Goal: Transaction & Acquisition: Purchase product/service

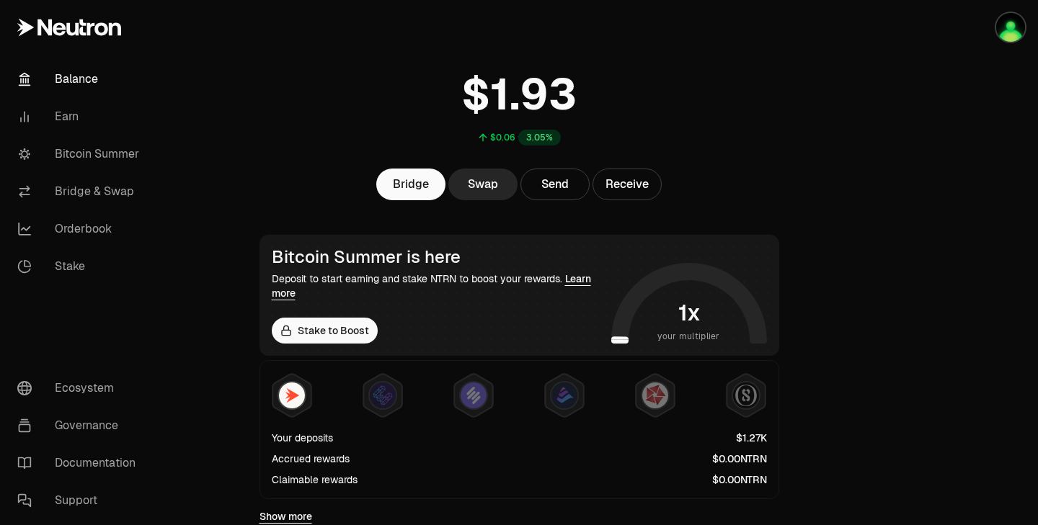
scroll to position [54, 0]
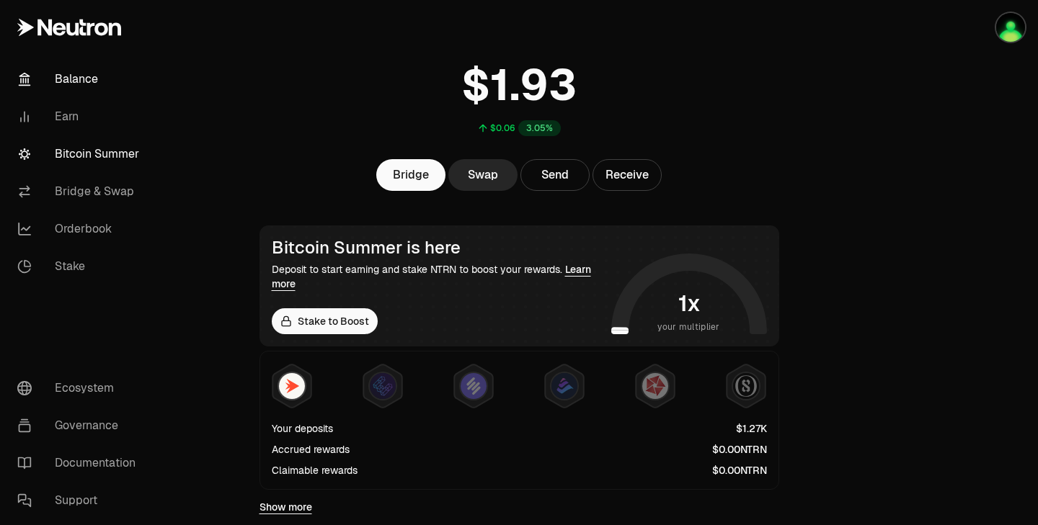
click at [92, 160] on link "Bitcoin Summer" at bounding box center [81, 153] width 150 height 37
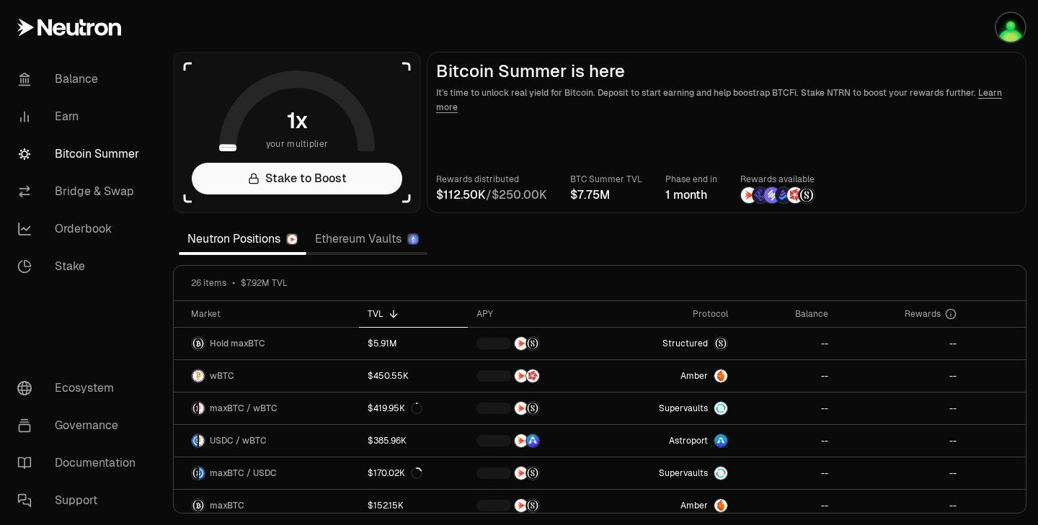
drag, startPoint x: 621, startPoint y: 196, endPoint x: 576, endPoint y: 197, distance: 45.4
click at [576, 197] on div at bounding box center [606, 195] width 72 height 17
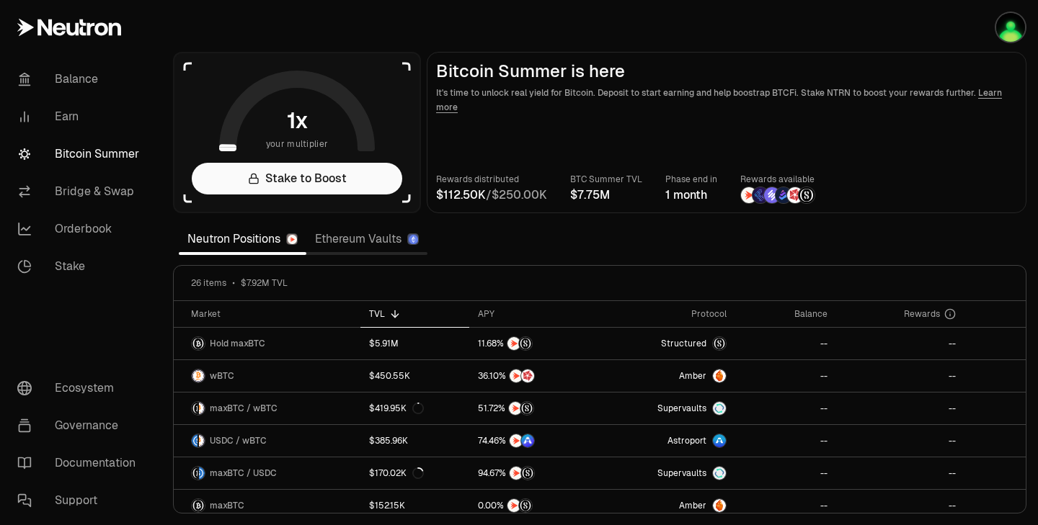
click at [342, 237] on link "Ethereum Vaults" at bounding box center [366, 239] width 121 height 29
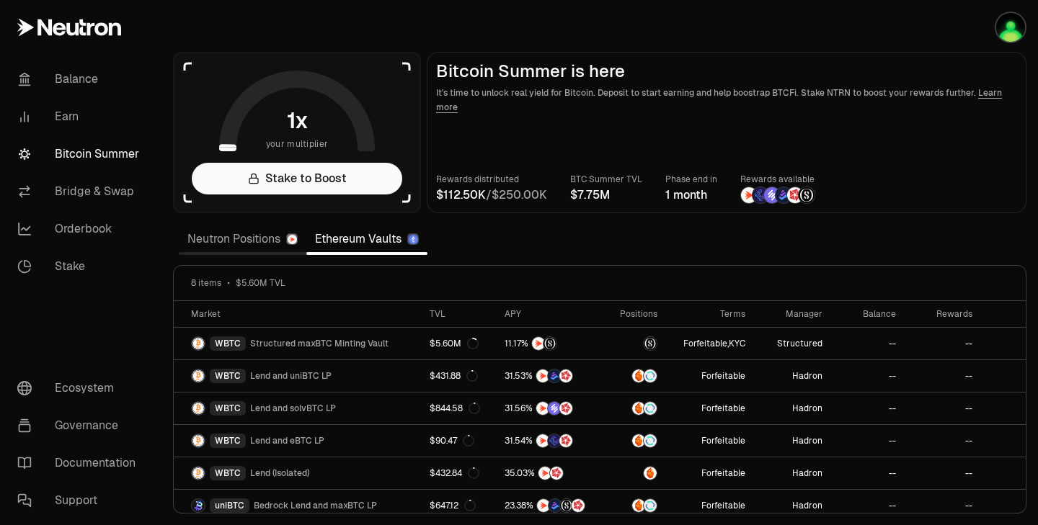
click at [258, 244] on link "Neutron Positions" at bounding box center [243, 239] width 128 height 29
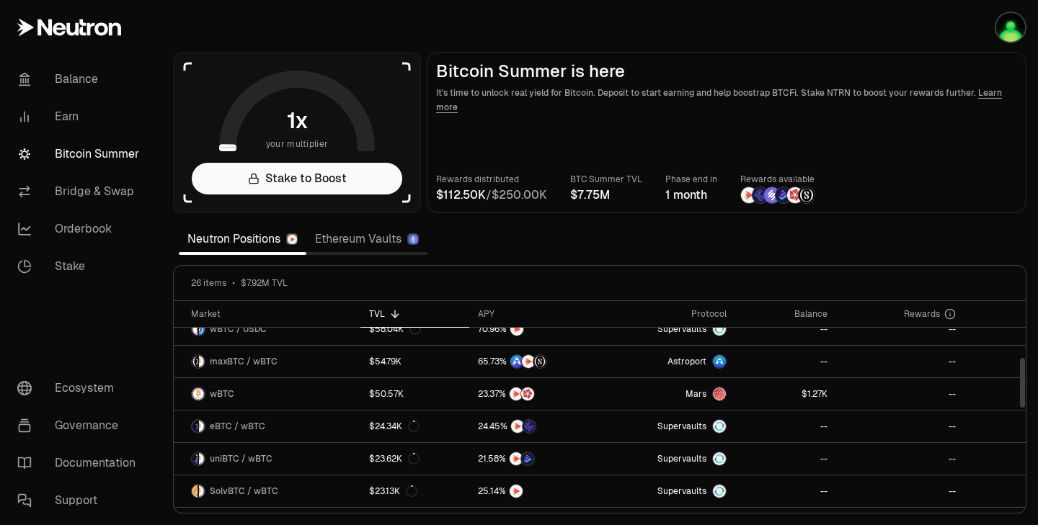
scroll to position [239, 0]
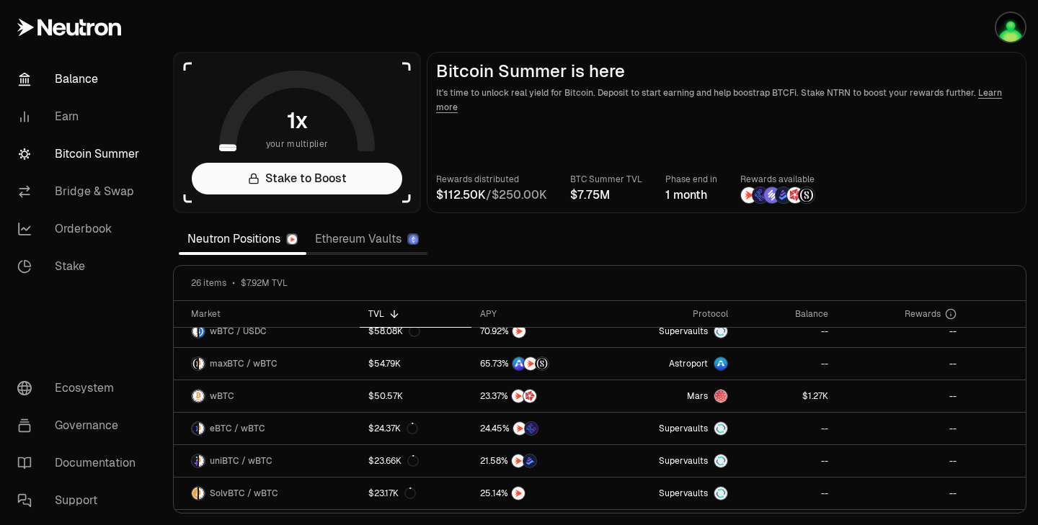
click at [91, 87] on link "Balance" at bounding box center [81, 79] width 150 height 37
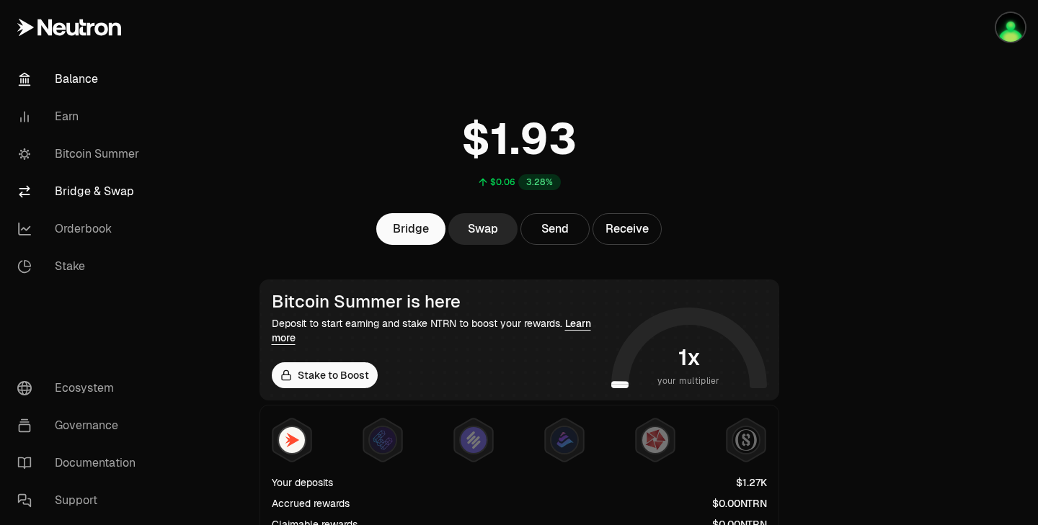
click at [100, 198] on link "Bridge & Swap" at bounding box center [81, 191] width 150 height 37
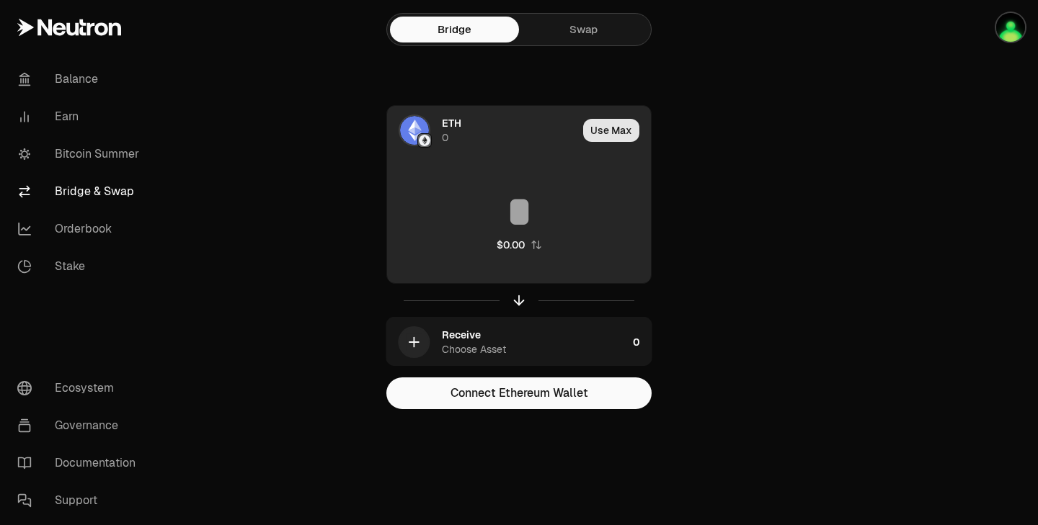
click at [615, 129] on button "Use Max" at bounding box center [611, 130] width 56 height 23
type input "*"
click at [615, 129] on div "Using Max" at bounding box center [612, 130] width 77 height 49
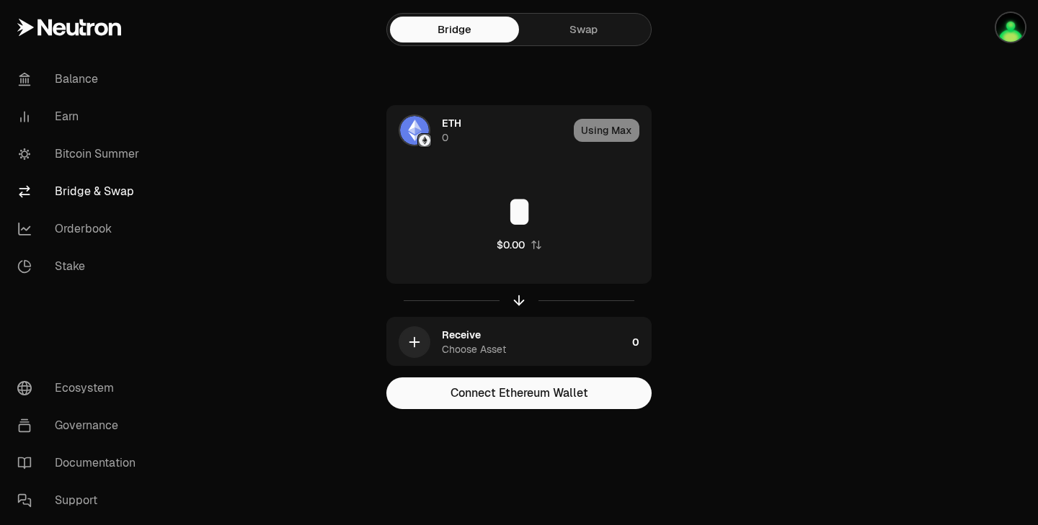
click at [578, 34] on link "Swap" at bounding box center [583, 30] width 129 height 26
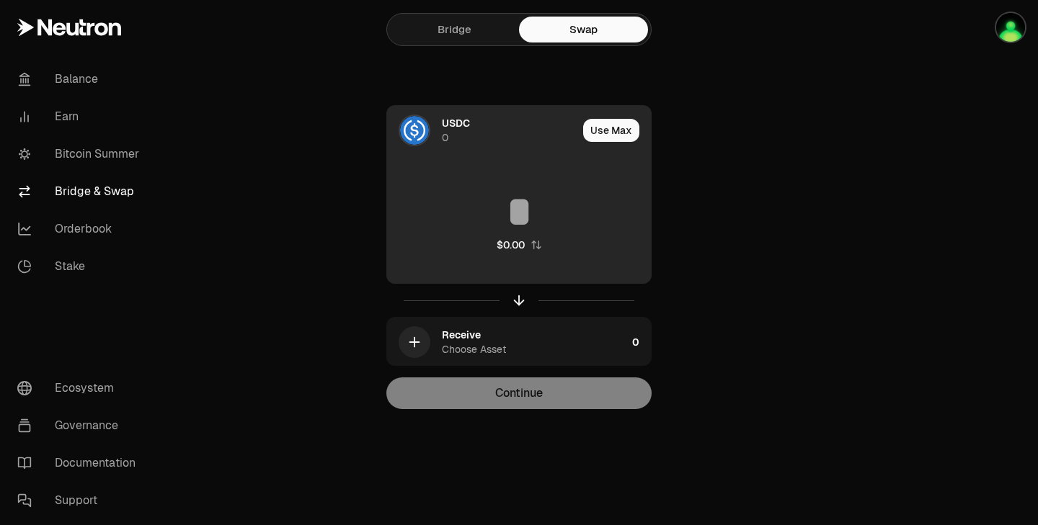
click at [440, 133] on div "USDC 0" at bounding box center [482, 130] width 190 height 49
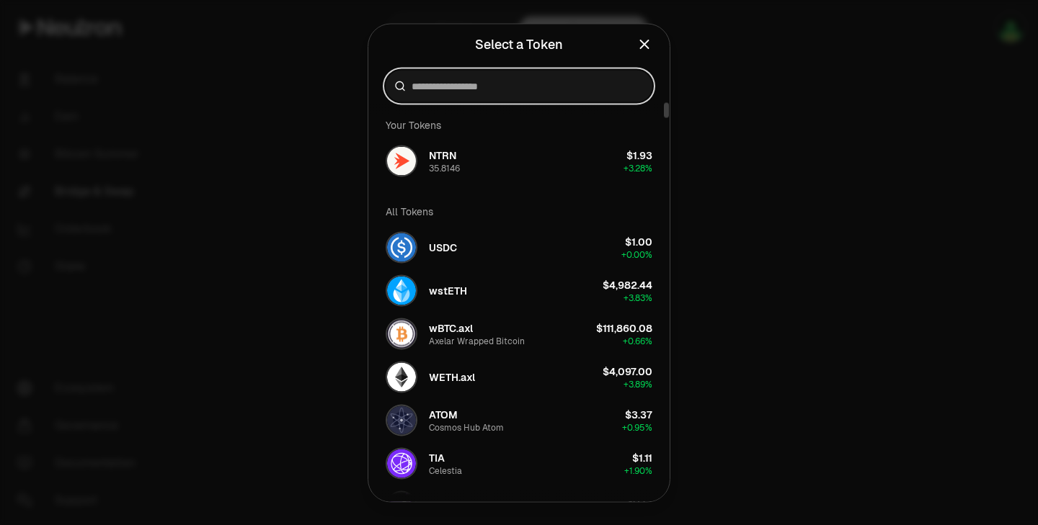
click at [452, 90] on input at bounding box center [527, 86] width 232 height 14
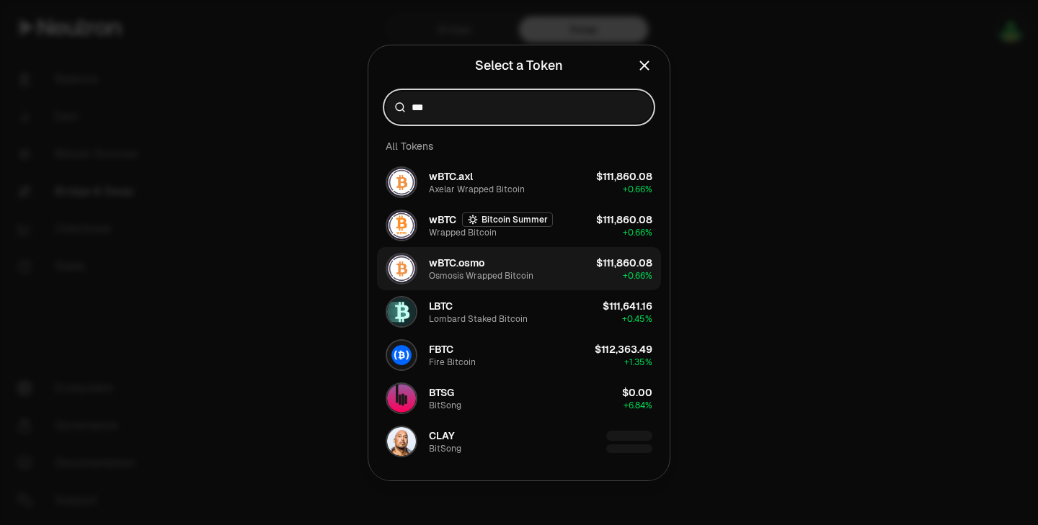
type input "***"
click at [496, 270] on div "Osmosis Wrapped Bitcoin" at bounding box center [481, 276] width 104 height 12
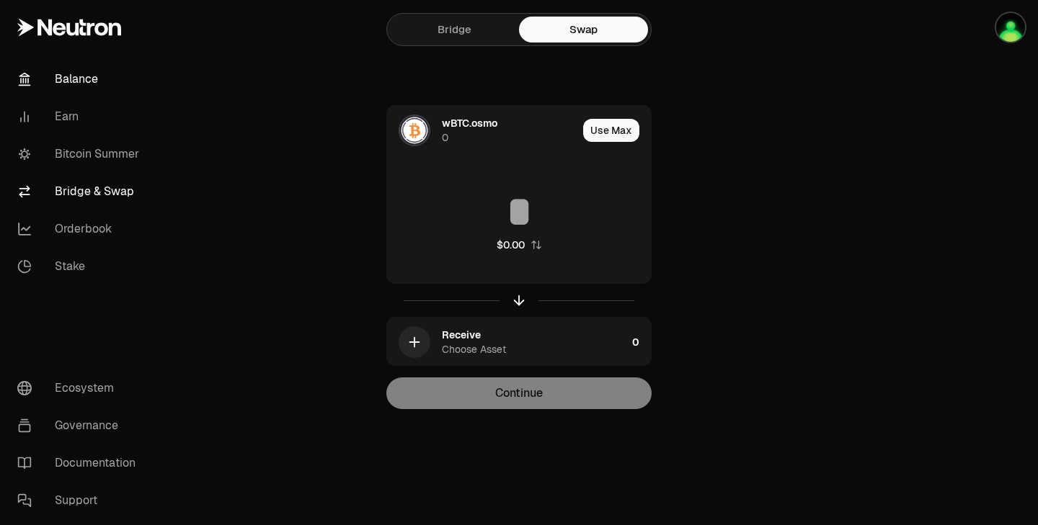
click at [73, 82] on link "Balance" at bounding box center [81, 79] width 150 height 37
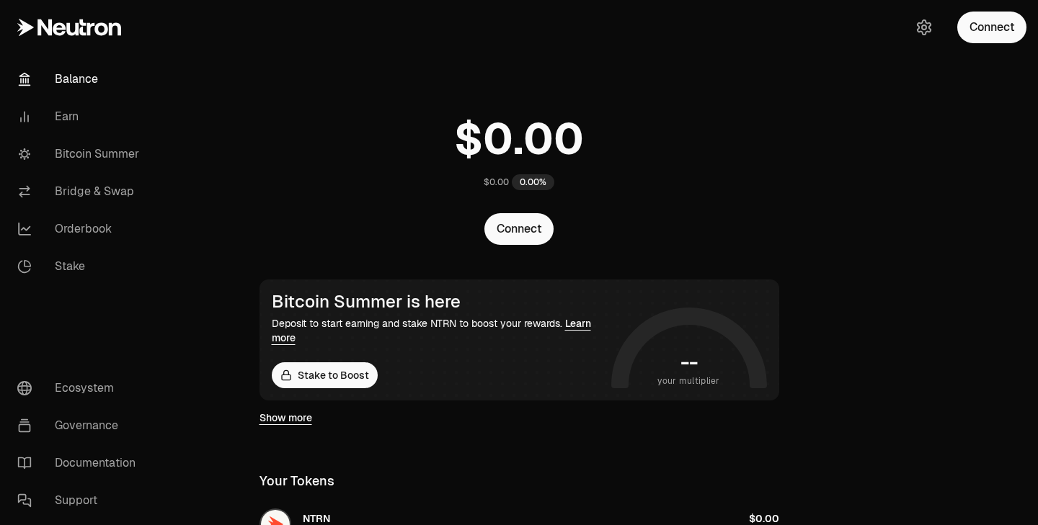
scroll to position [3, 0]
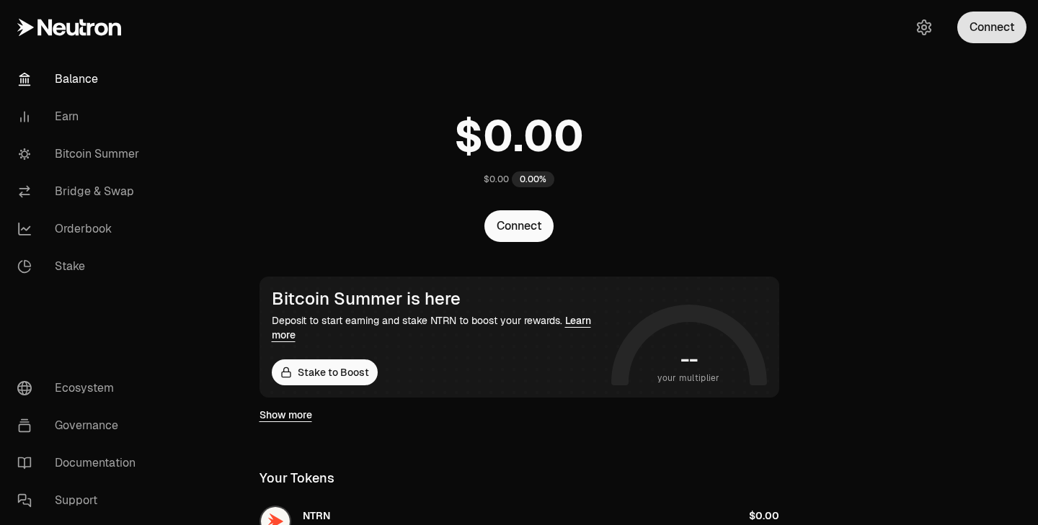
click at [981, 27] on button "Connect" at bounding box center [991, 28] width 69 height 32
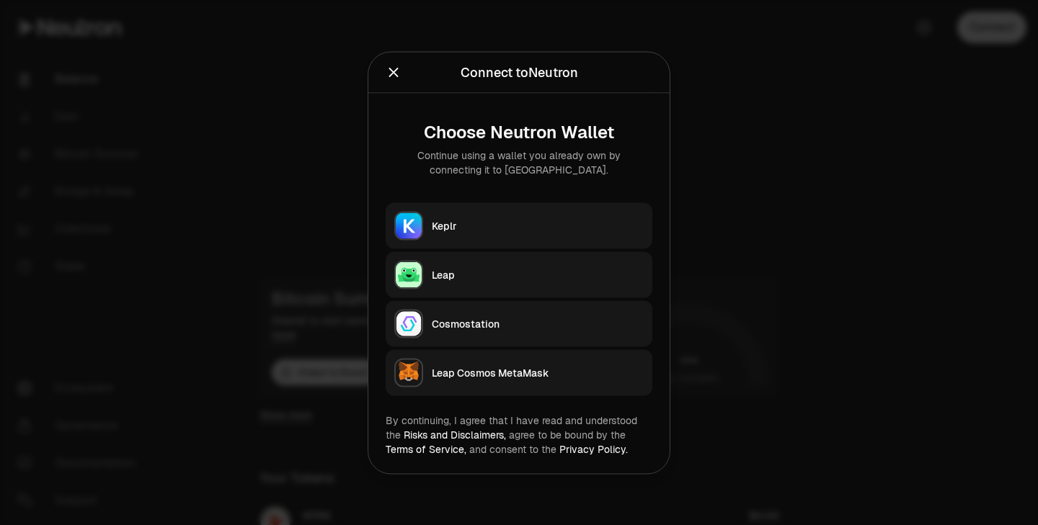
click at [481, 219] on div "Keplr" at bounding box center [538, 225] width 212 height 14
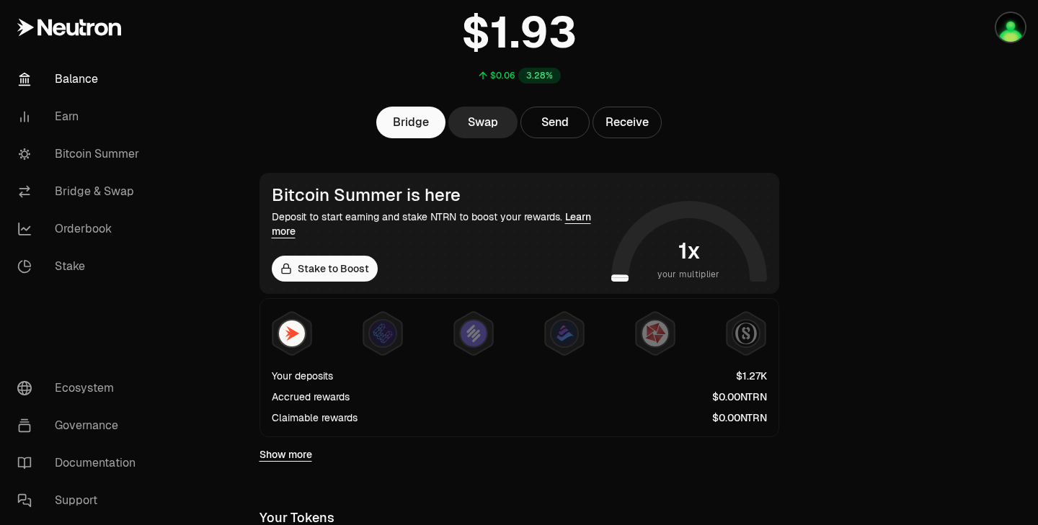
scroll to position [0, 0]
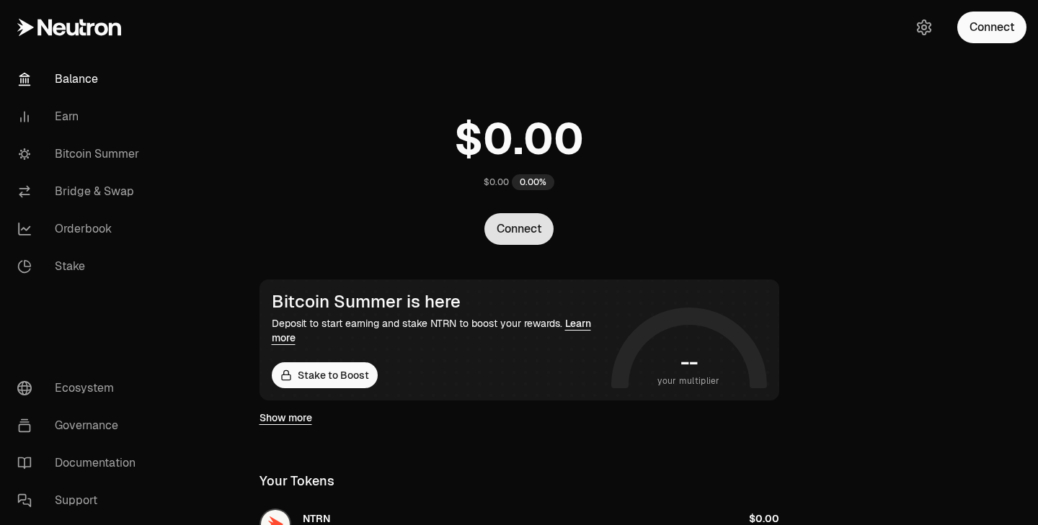
click at [530, 229] on button "Connect" at bounding box center [518, 229] width 69 height 32
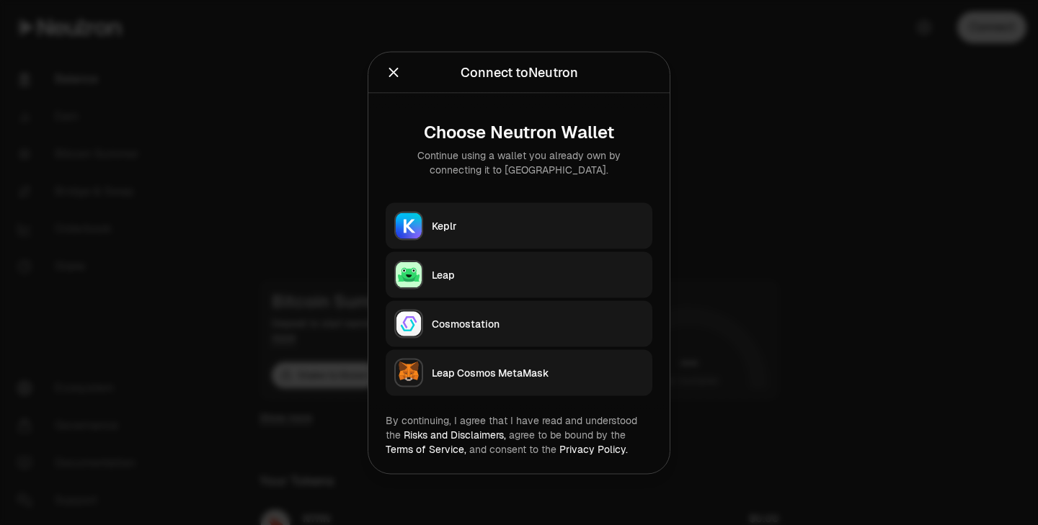
click at [471, 226] on div "Keplr" at bounding box center [538, 225] width 212 height 14
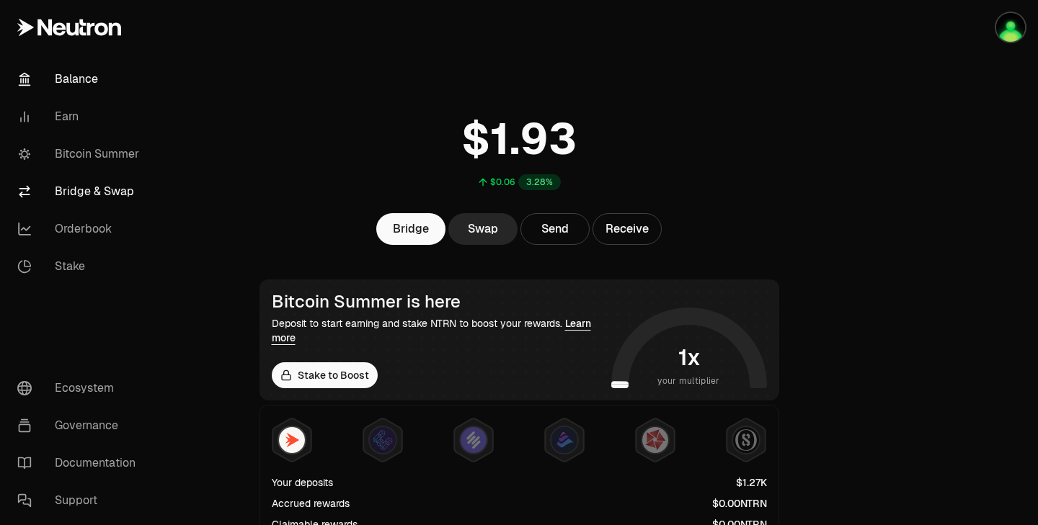
click at [86, 196] on link "Bridge & Swap" at bounding box center [81, 191] width 150 height 37
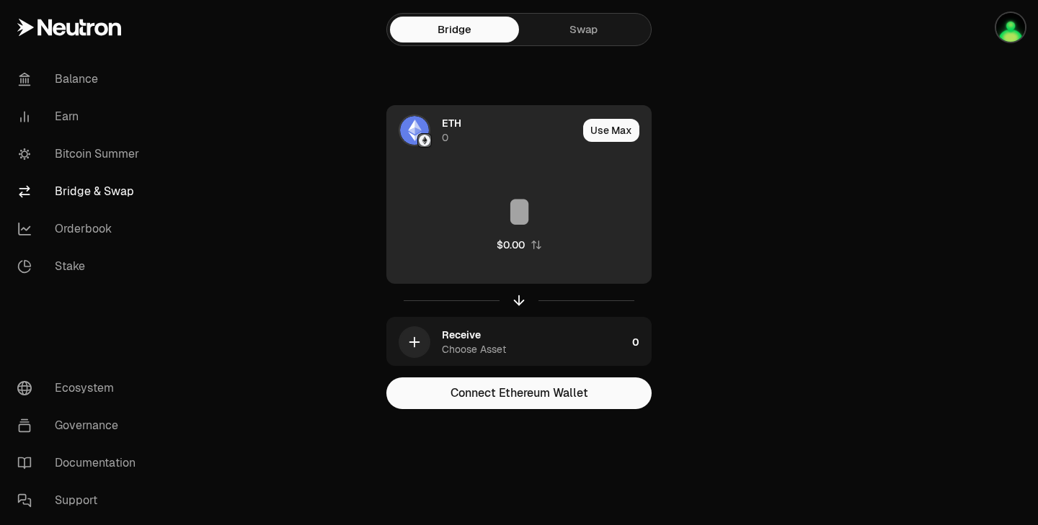
click at [458, 128] on span "ETH" at bounding box center [451, 123] width 19 height 14
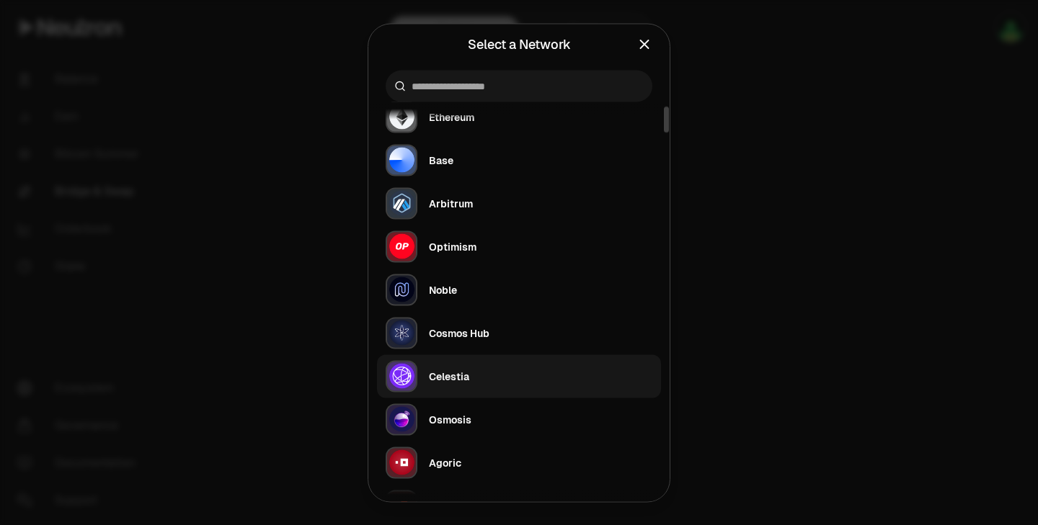
scroll to position [68, 0]
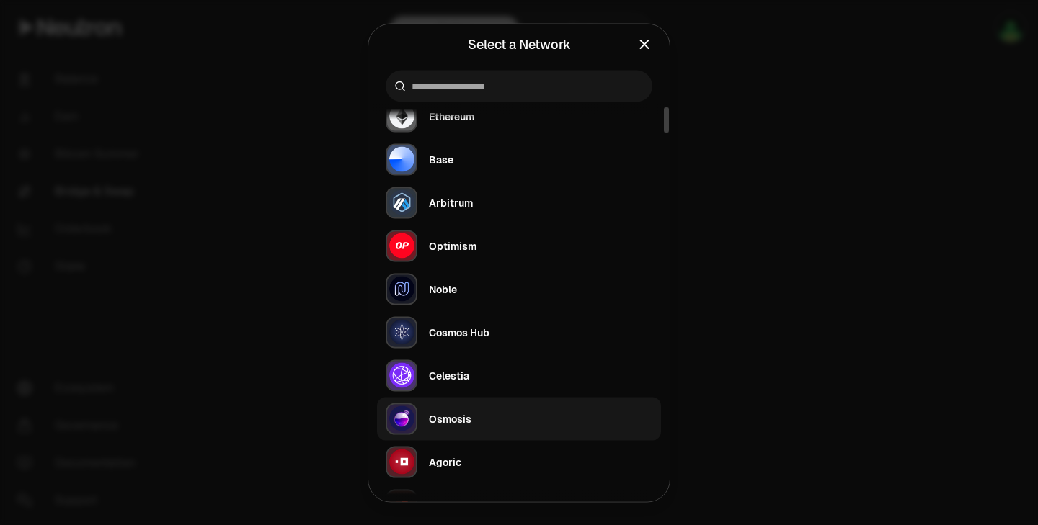
click at [460, 425] on div "Osmosis" at bounding box center [450, 418] width 43 height 14
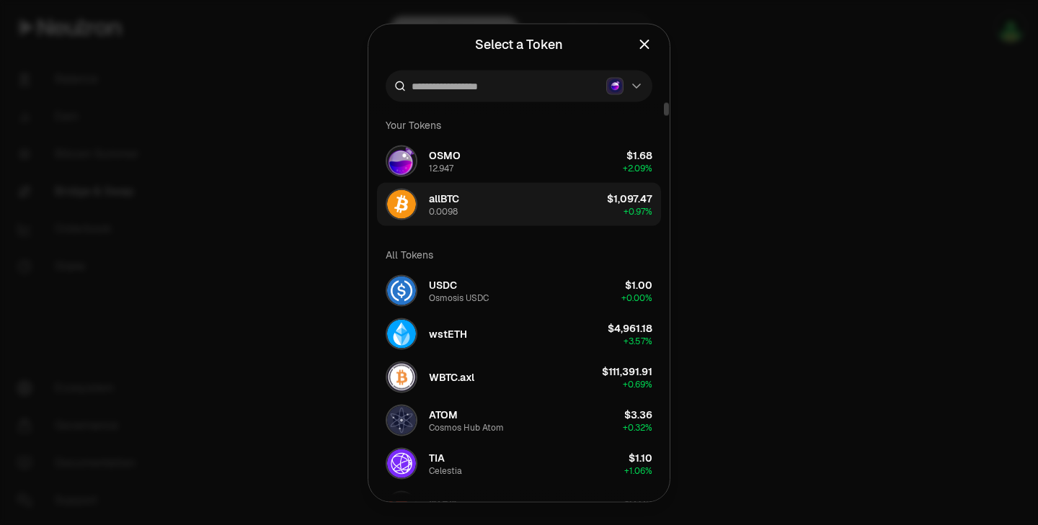
click at [543, 200] on button "allBTC 0.0098 $1,097.47 + 0.97%" at bounding box center [519, 203] width 284 height 43
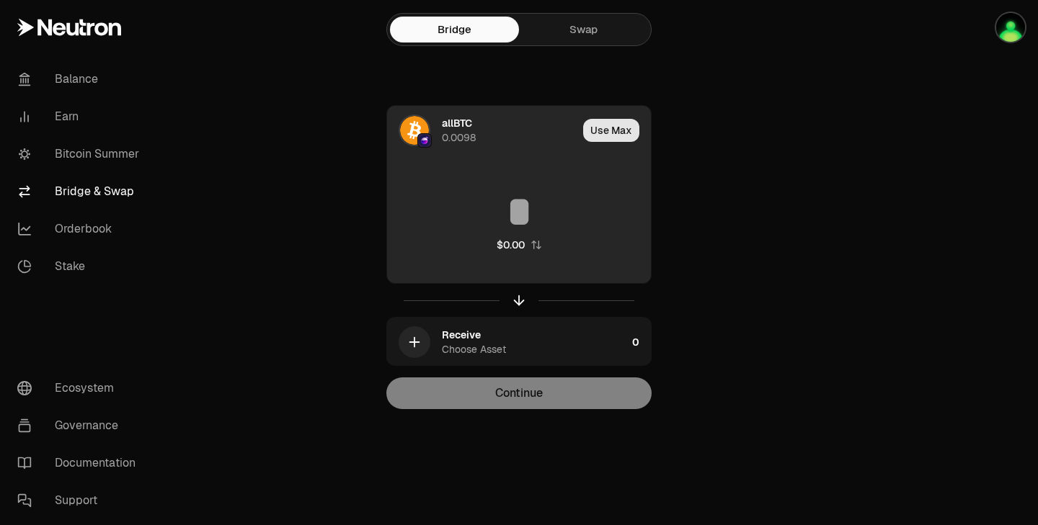
click at [608, 120] on button "Use Max" at bounding box center [611, 130] width 56 height 23
type input "*********"
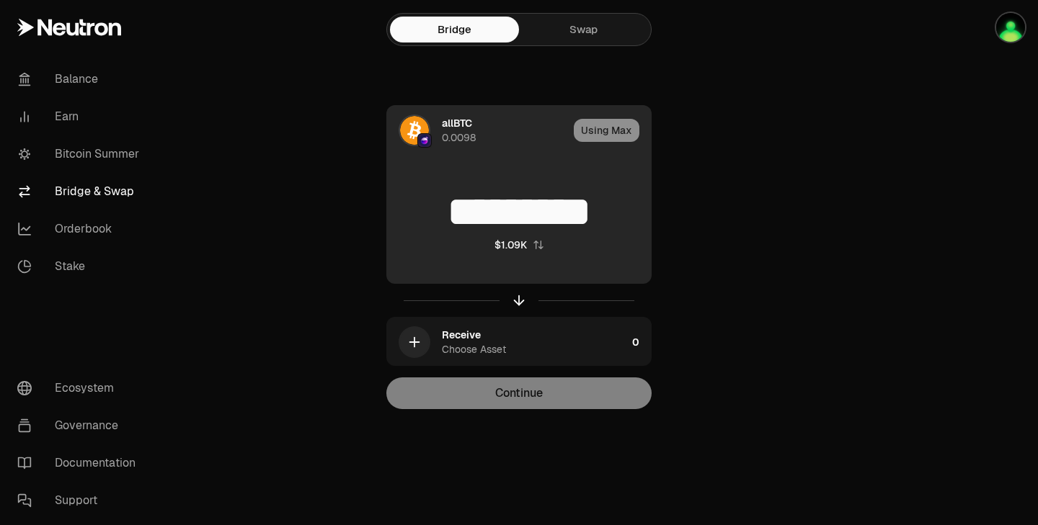
click at [603, 125] on div "Using Max" at bounding box center [612, 130] width 77 height 49
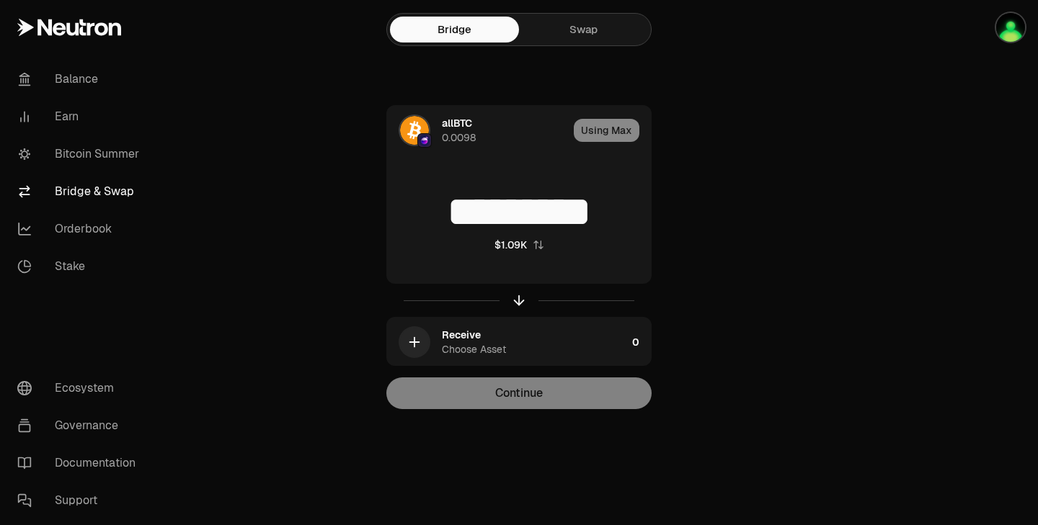
click at [507, 401] on div "Continue" at bounding box center [518, 394] width 265 height 32
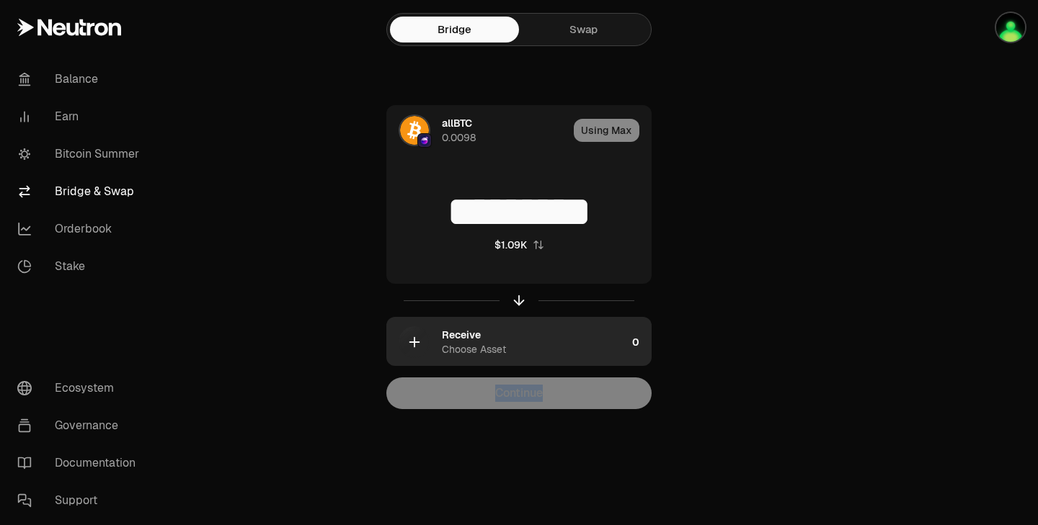
click at [489, 351] on div "Choose Asset" at bounding box center [474, 349] width 64 height 14
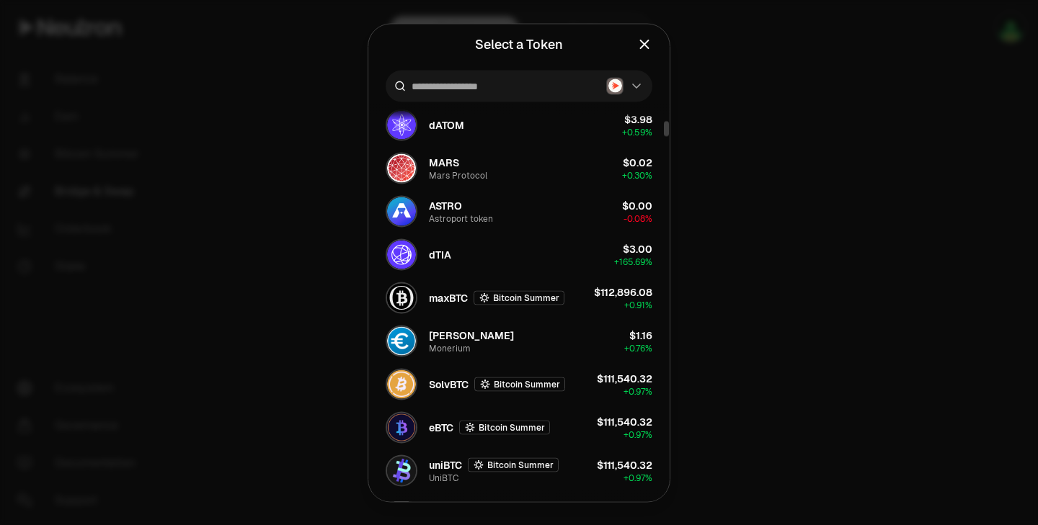
scroll to position [471, 0]
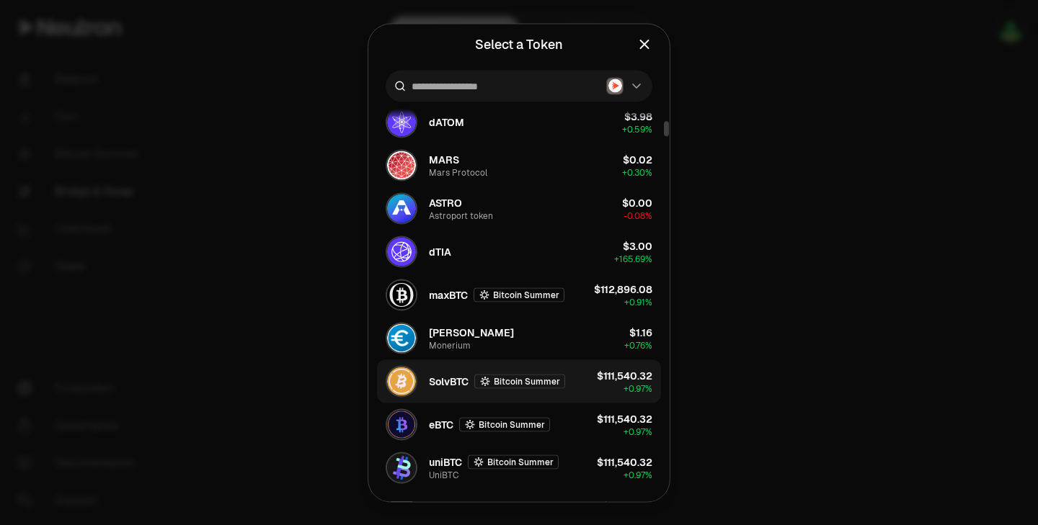
click at [447, 384] on span "SolvBTC" at bounding box center [449, 381] width 40 height 14
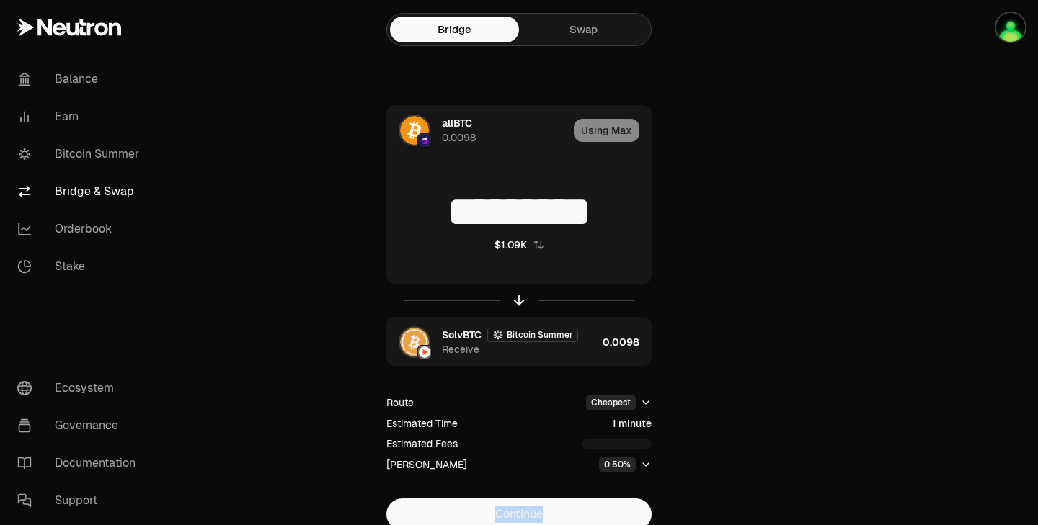
scroll to position [63, 0]
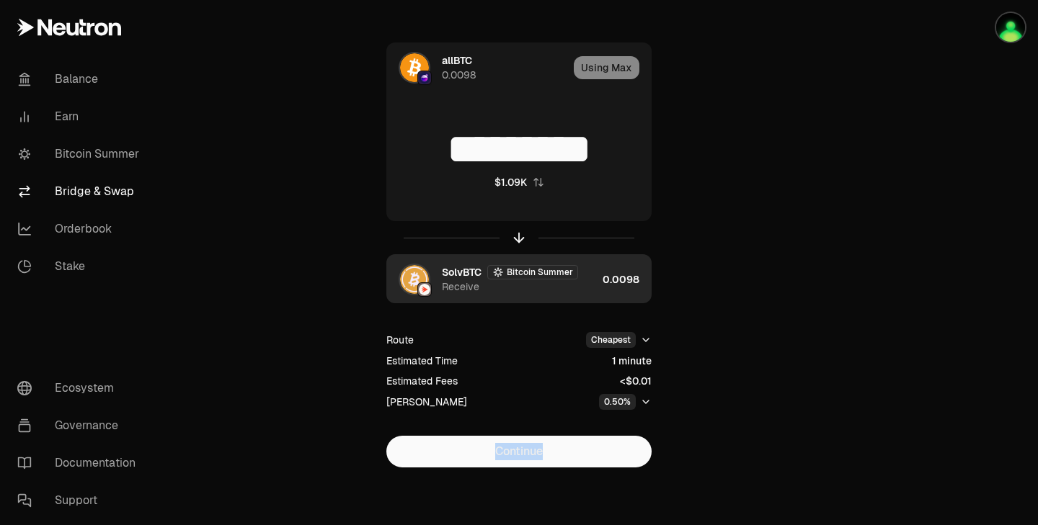
click at [542, 282] on div "SolvBTC Bitcoin Summer Receive" at bounding box center [519, 279] width 155 height 29
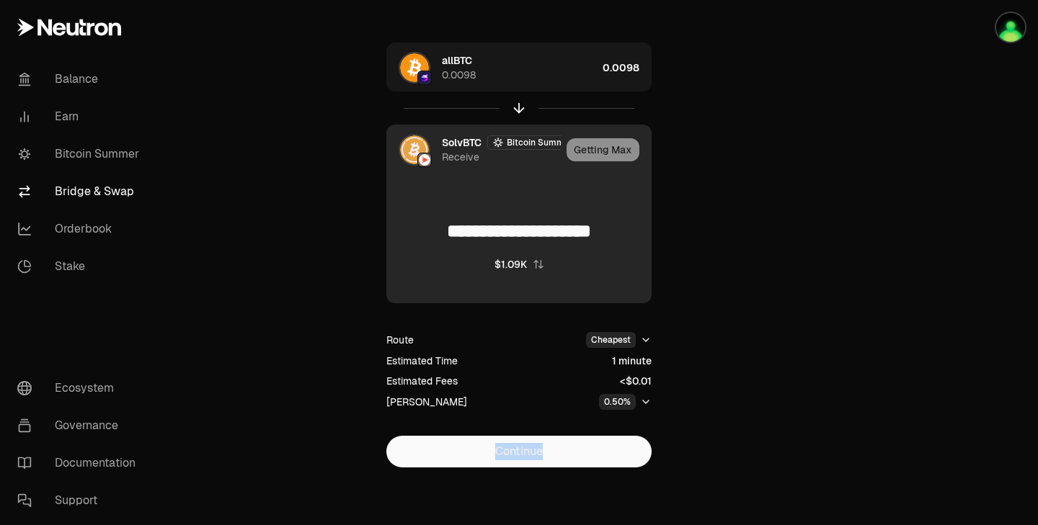
click at [730, 281] on div "**********" at bounding box center [519, 255] width 484 height 425
click at [682, 291] on div "**********" at bounding box center [519, 255] width 484 height 425
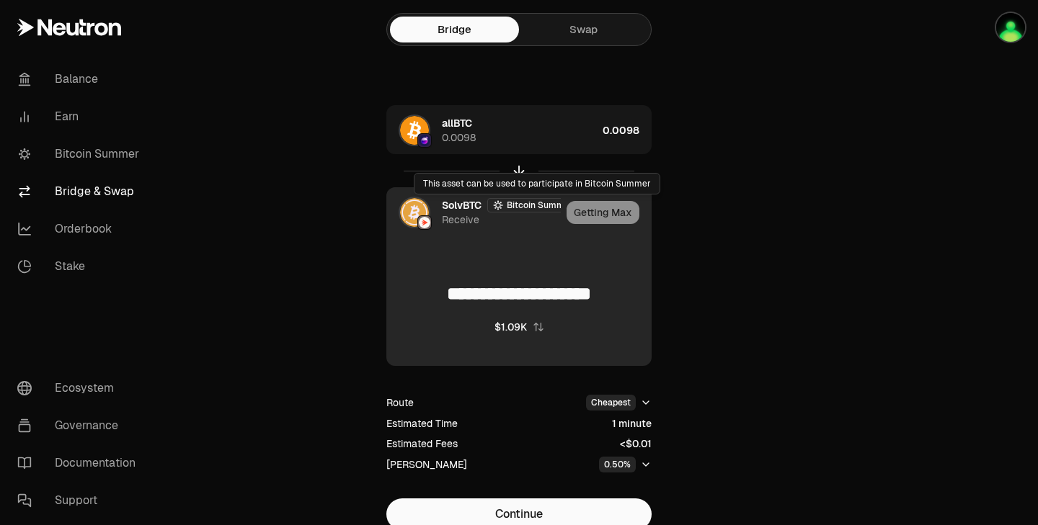
click at [458, 214] on div "Receive" at bounding box center [460, 220] width 37 height 14
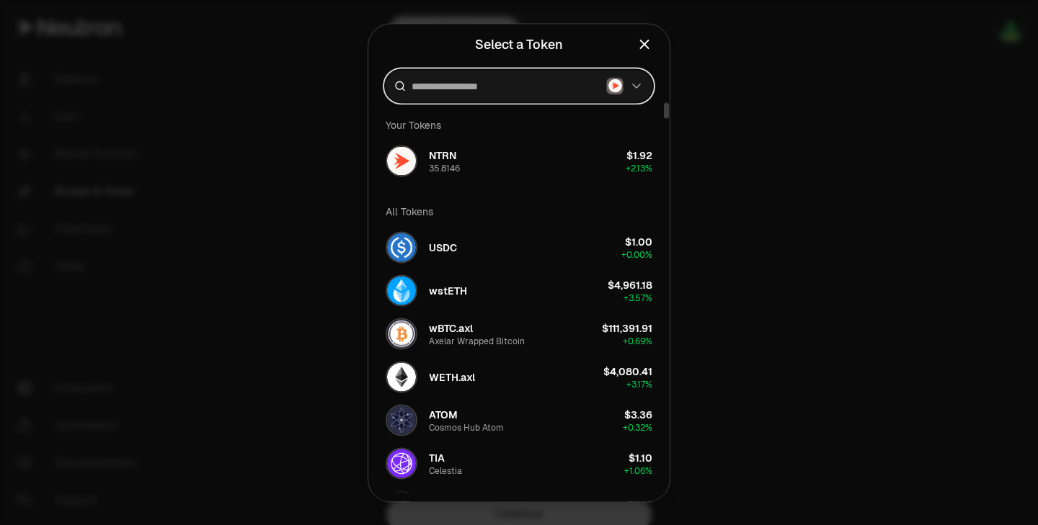
click at [445, 84] on input at bounding box center [505, 86] width 189 height 14
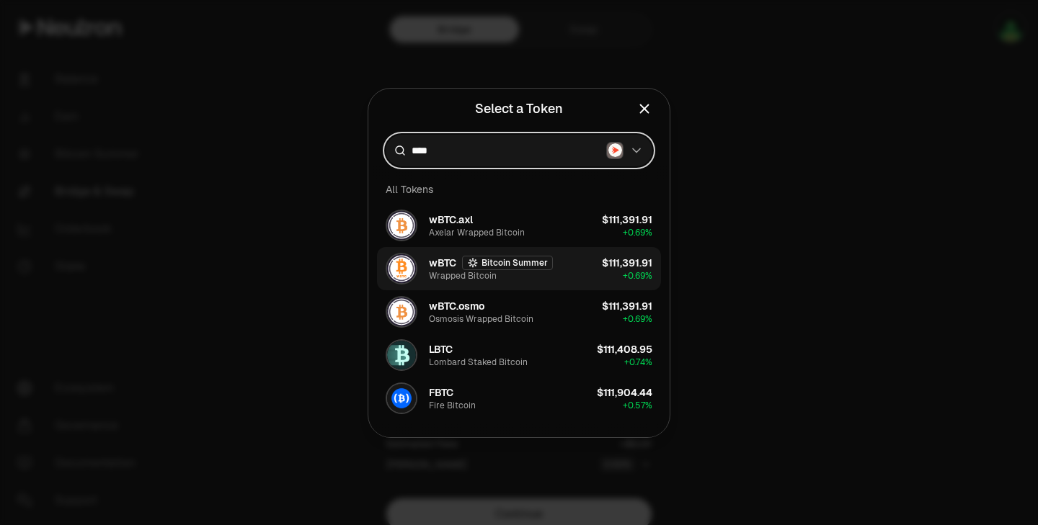
type input "****"
click at [504, 270] on div "wBTC Bitcoin Summer Wrapped Bitcoin" at bounding box center [491, 269] width 124 height 26
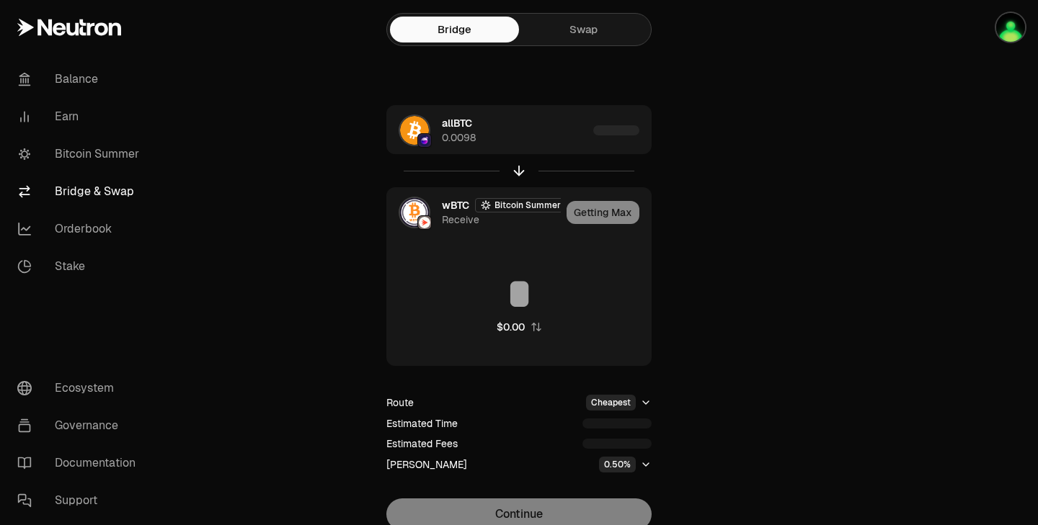
type input "*********"
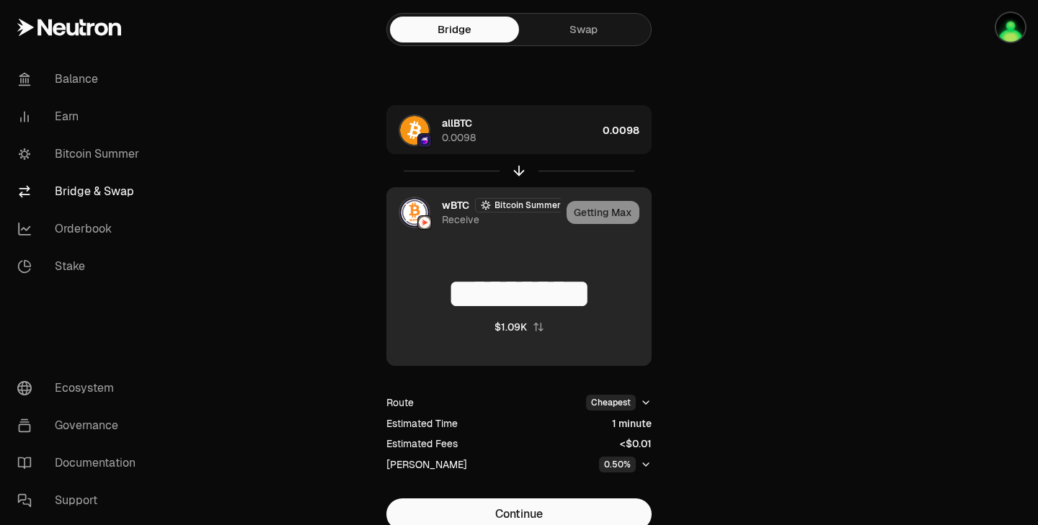
click at [614, 214] on div "Getting Max" at bounding box center [608, 212] width 84 height 49
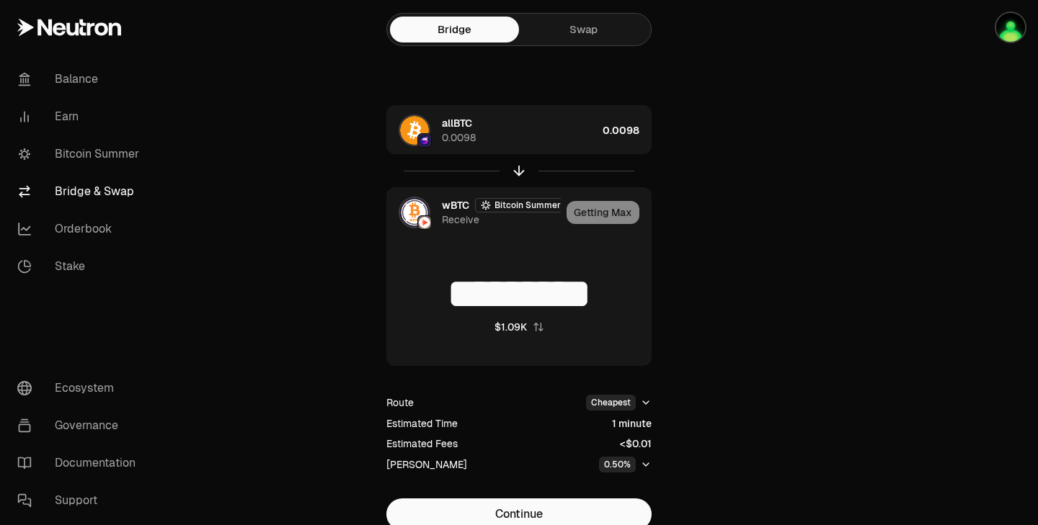
scroll to position [47, 0]
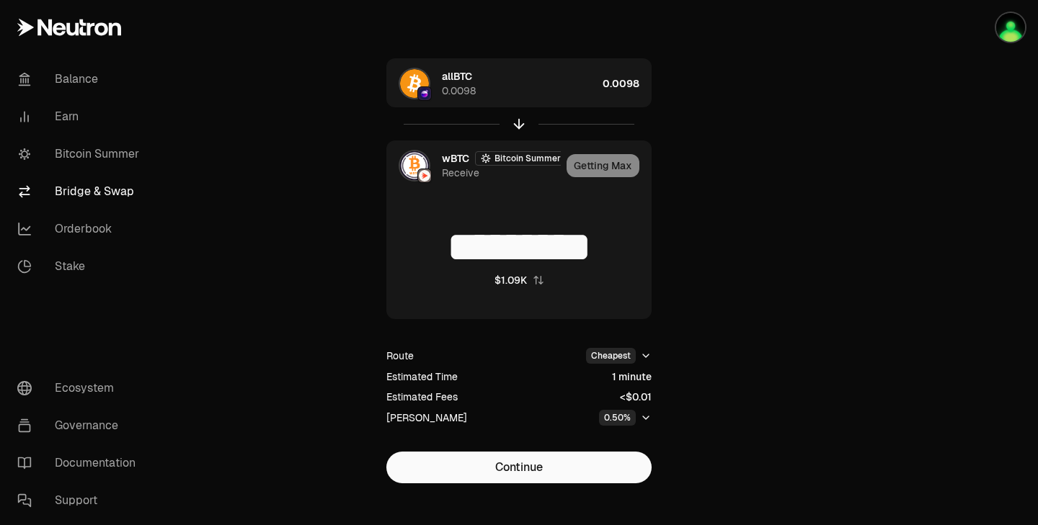
click at [647, 417] on icon "button" at bounding box center [646, 418] width 6 height 3
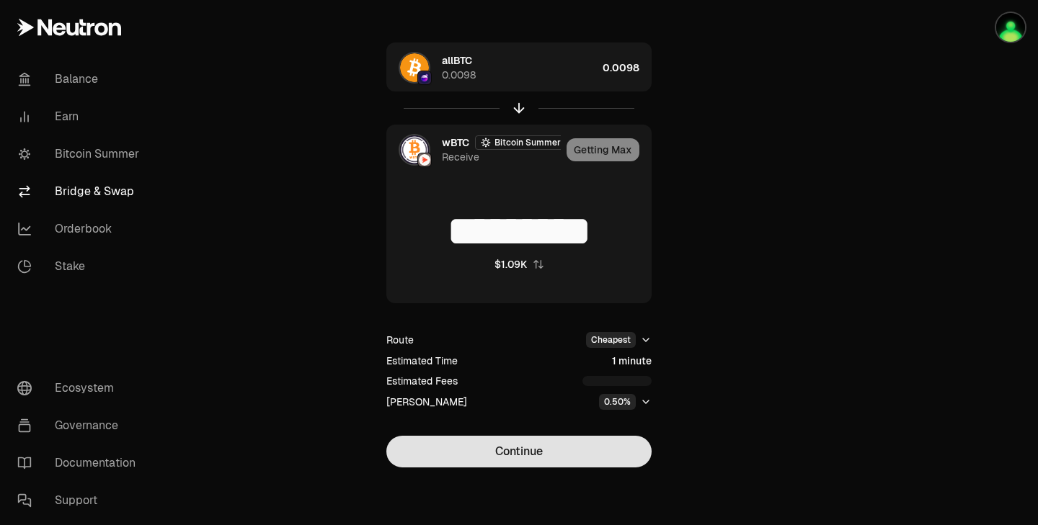
click at [544, 442] on button "Continue" at bounding box center [518, 452] width 265 height 32
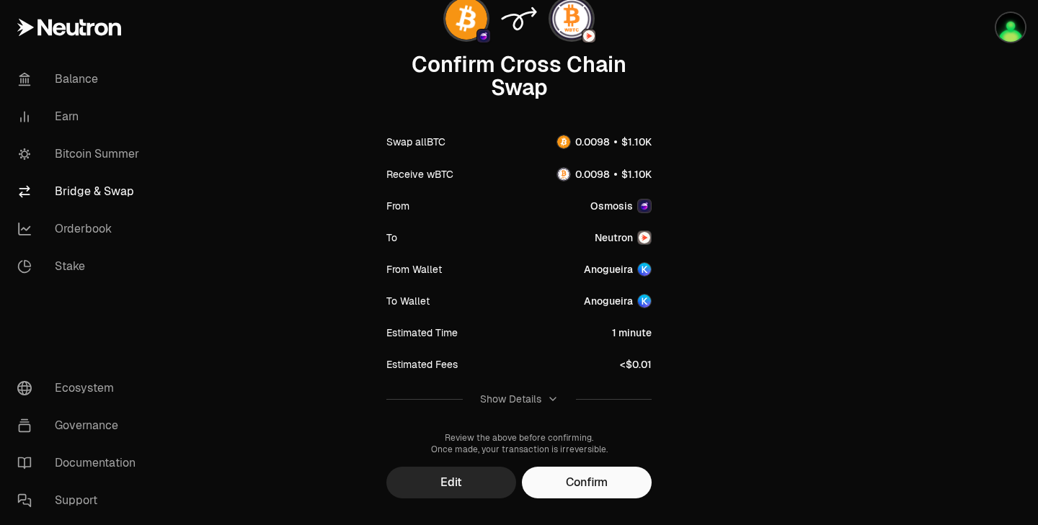
scroll to position [151, 0]
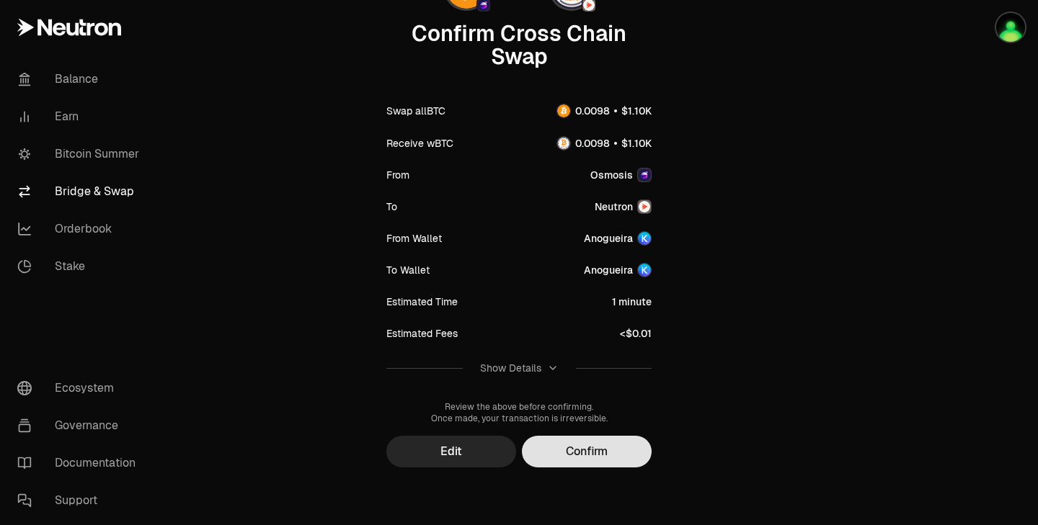
click at [587, 461] on button "Confirm" at bounding box center [587, 452] width 130 height 32
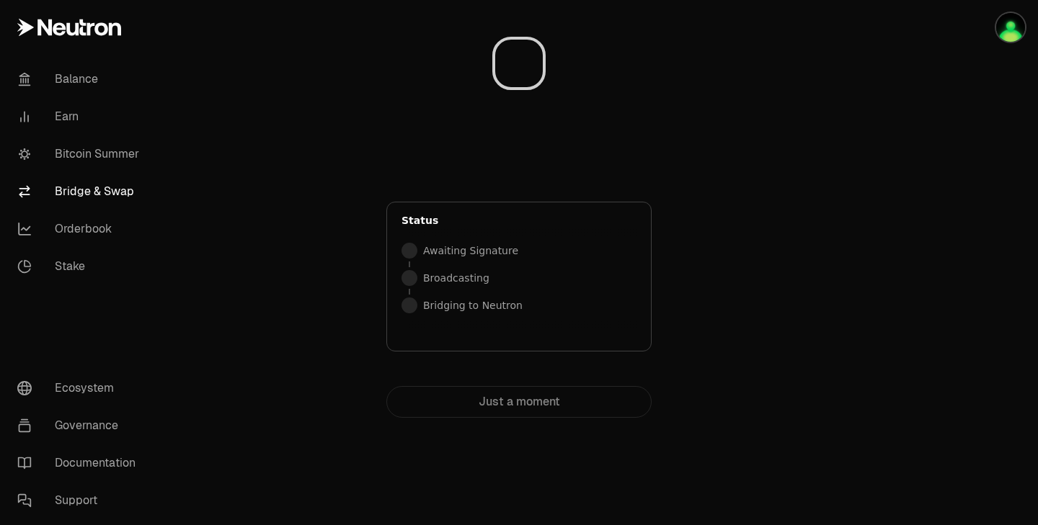
scroll to position [0, 0]
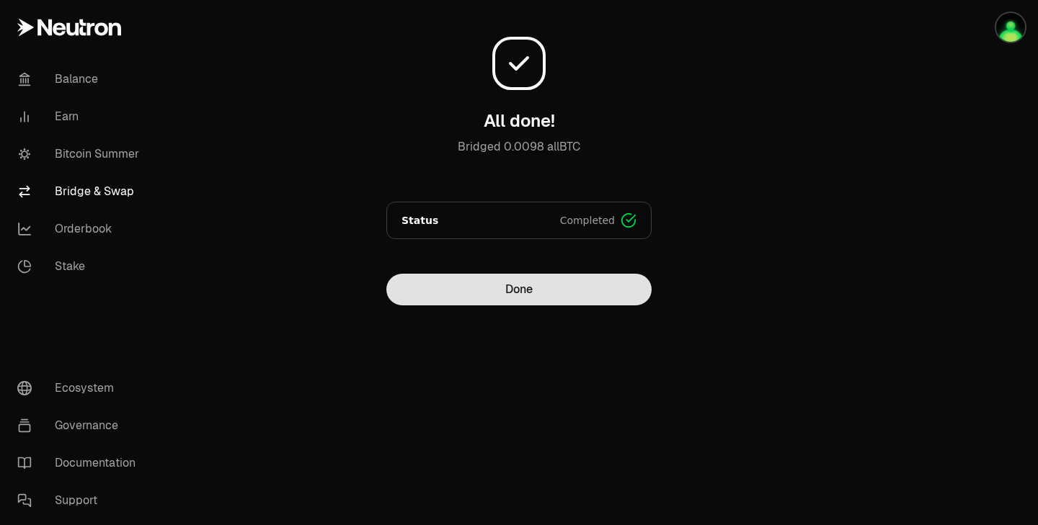
click at [514, 278] on button "Done" at bounding box center [518, 290] width 265 height 32
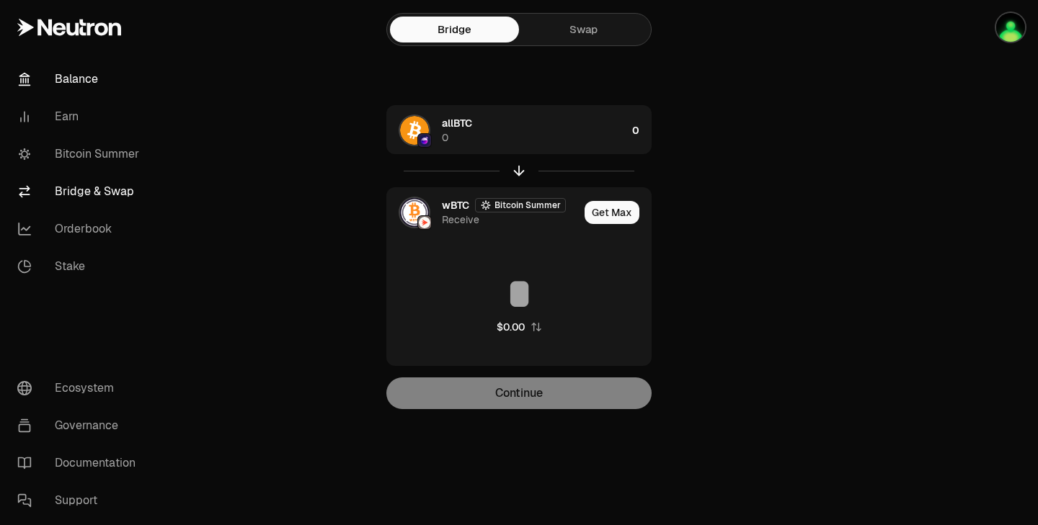
click at [78, 81] on link "Balance" at bounding box center [81, 79] width 150 height 37
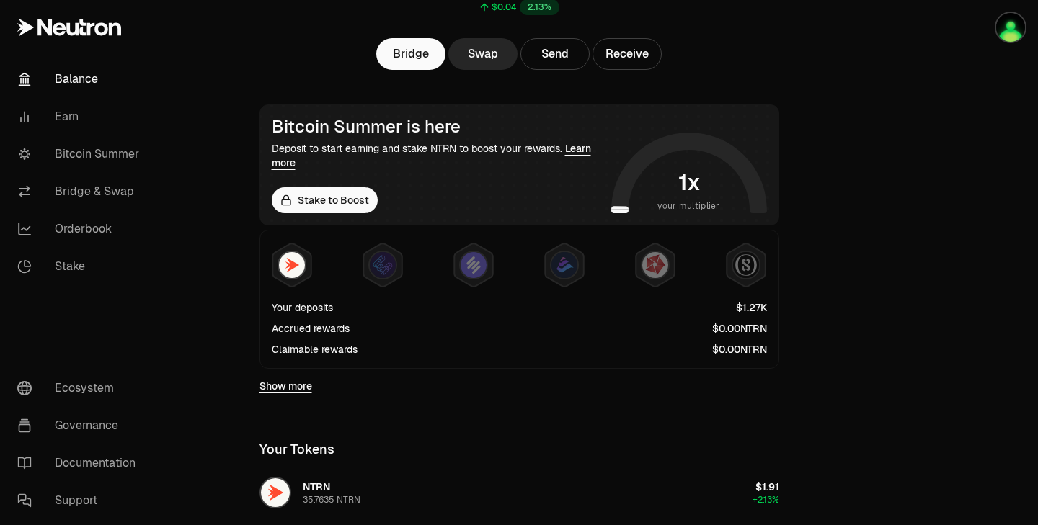
scroll to position [206, 0]
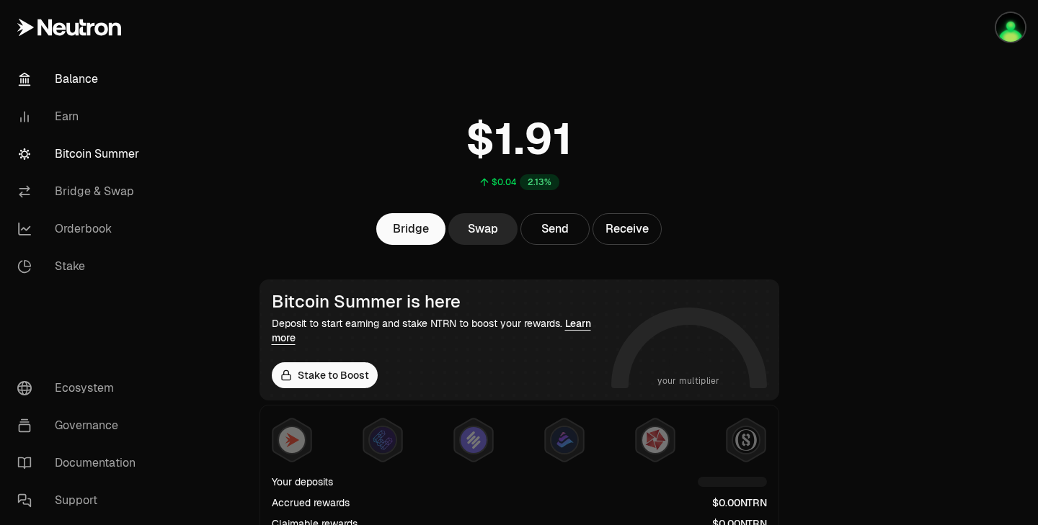
click at [76, 156] on link "Bitcoin Summer" at bounding box center [81, 153] width 150 height 37
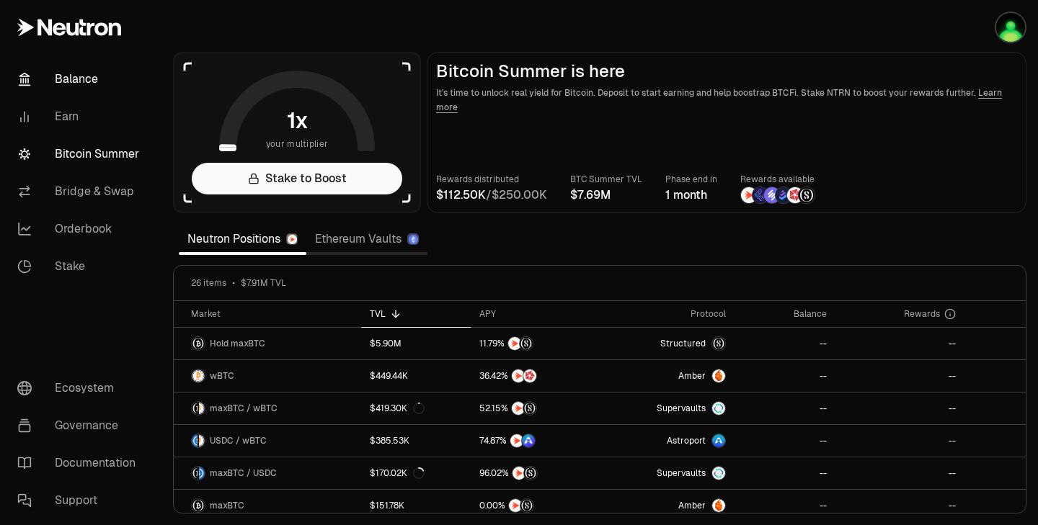
click at [71, 81] on link "Balance" at bounding box center [81, 79] width 150 height 37
